Goal: Navigation & Orientation: Find specific page/section

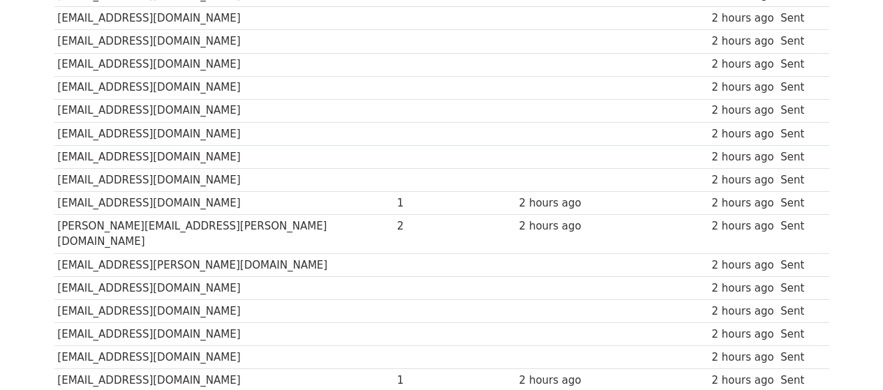
scroll to position [1121, 0]
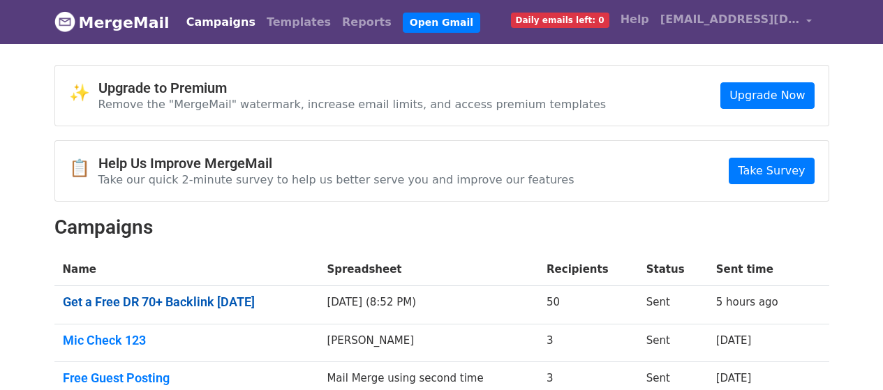
click at [221, 300] on link "Get a Free DR 70+ Backlink Today" at bounding box center [187, 302] width 248 height 15
